Goal: Entertainment & Leisure: Browse casually

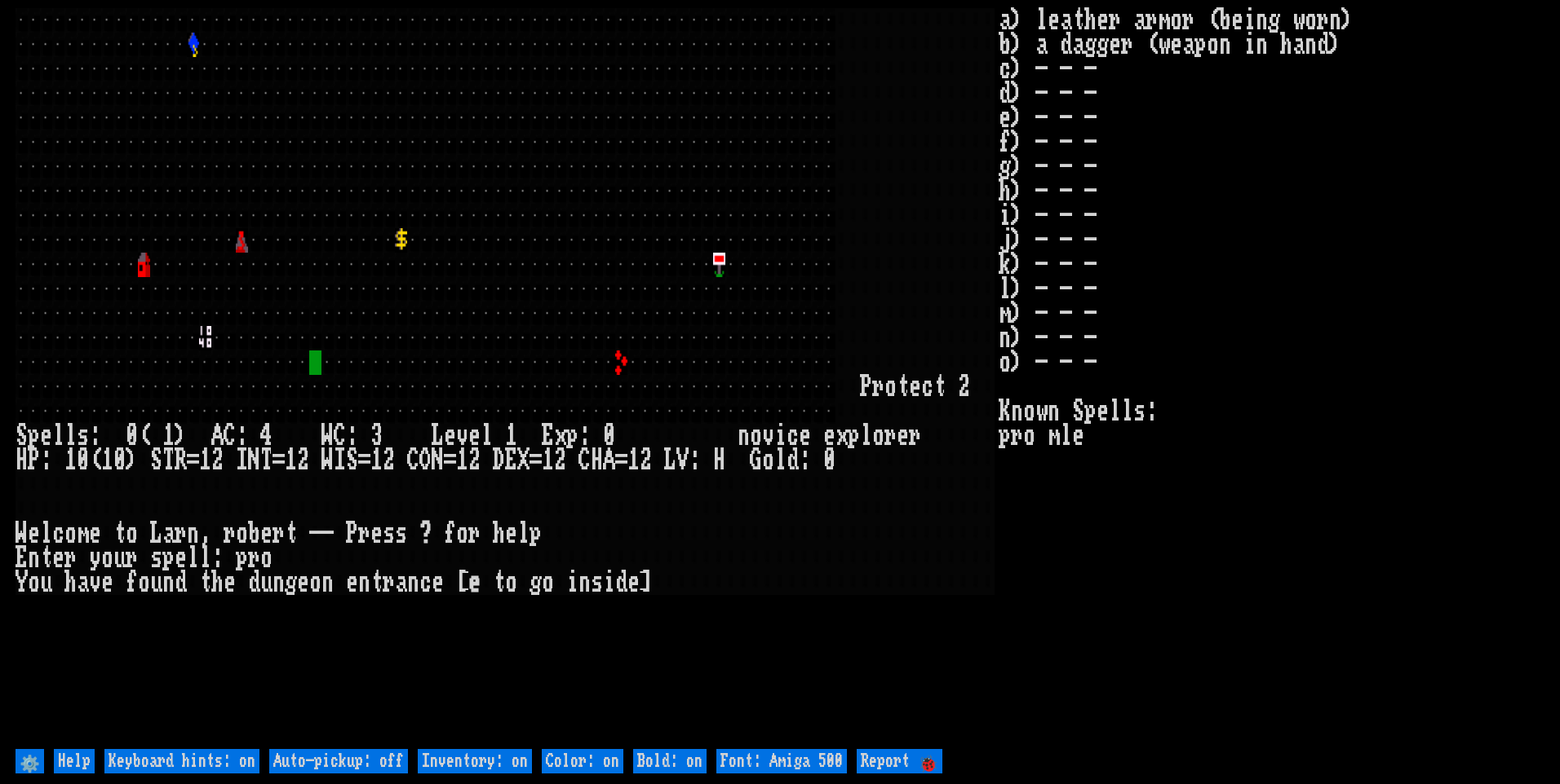
click at [369, 765] on off "Auto-pickup: off" at bounding box center [339, 761] width 139 height 25
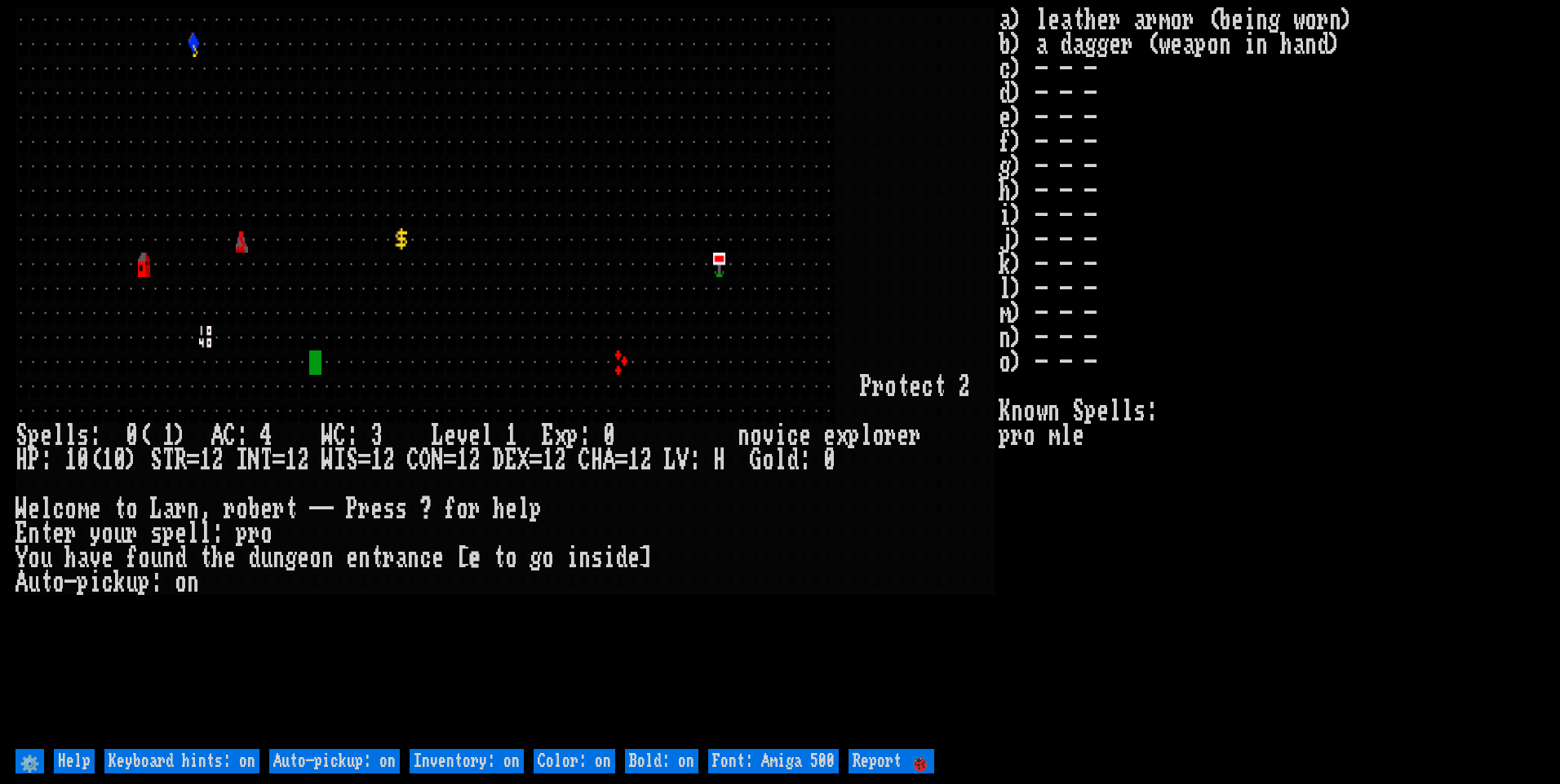
click at [426, 759] on on "Inventory: on" at bounding box center [466, 761] width 114 height 25
type on "Inventory: off"
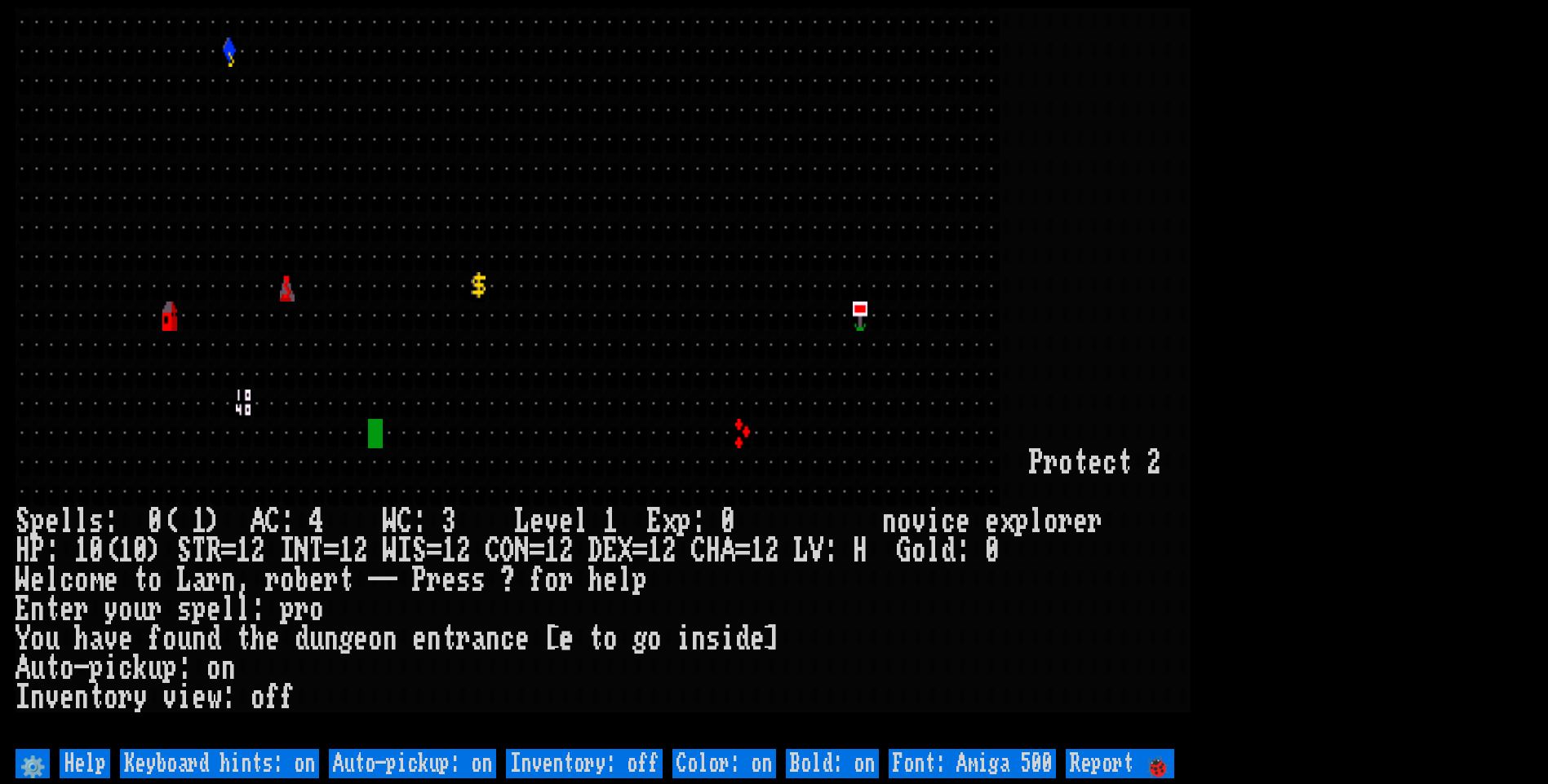
click at [965, 753] on 500 "Font: Amiga 500" at bounding box center [972, 764] width 167 height 30
type 500 "Font: Amiga 1200"
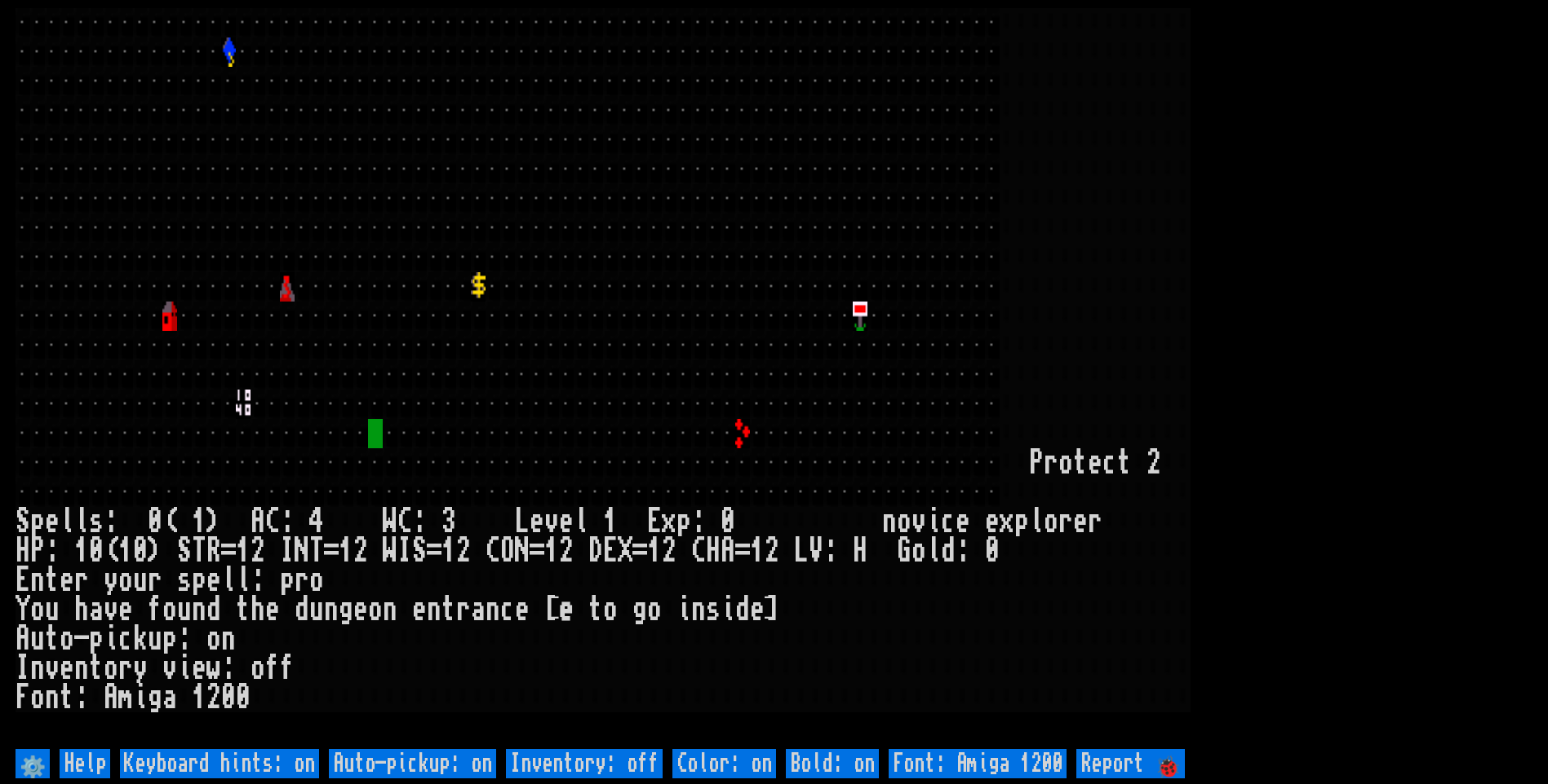
click at [1452, 103] on larn at bounding box center [774, 377] width 1517 height 737
